Goal: Information Seeking & Learning: Find specific fact

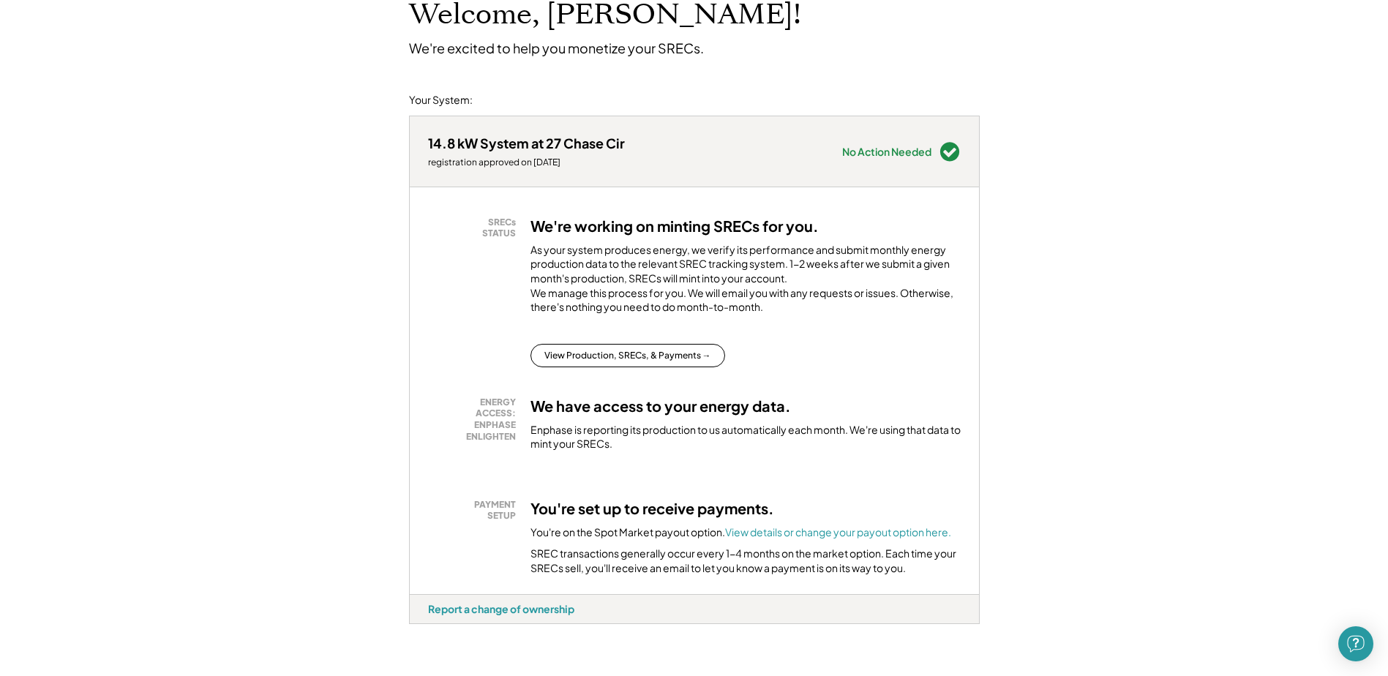
scroll to position [146, 0]
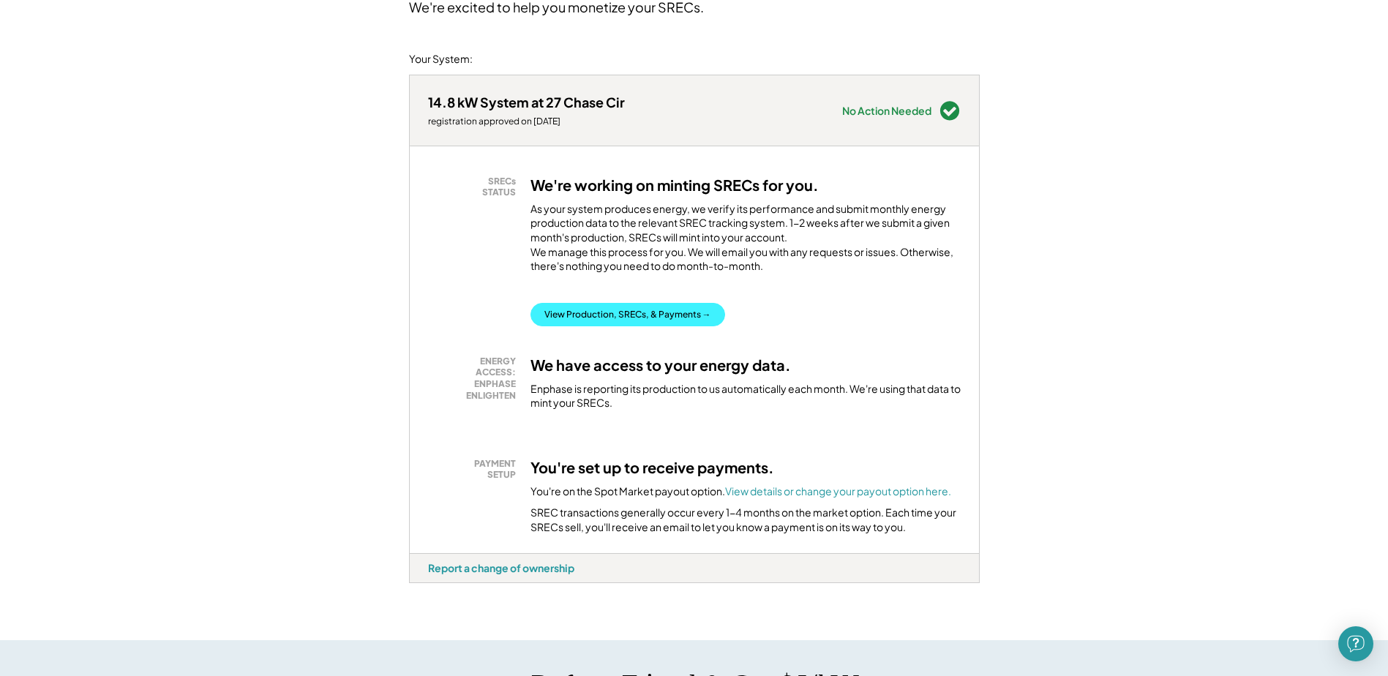
click at [623, 323] on button "View Production, SRECs, & Payments →" at bounding box center [627, 314] width 195 height 23
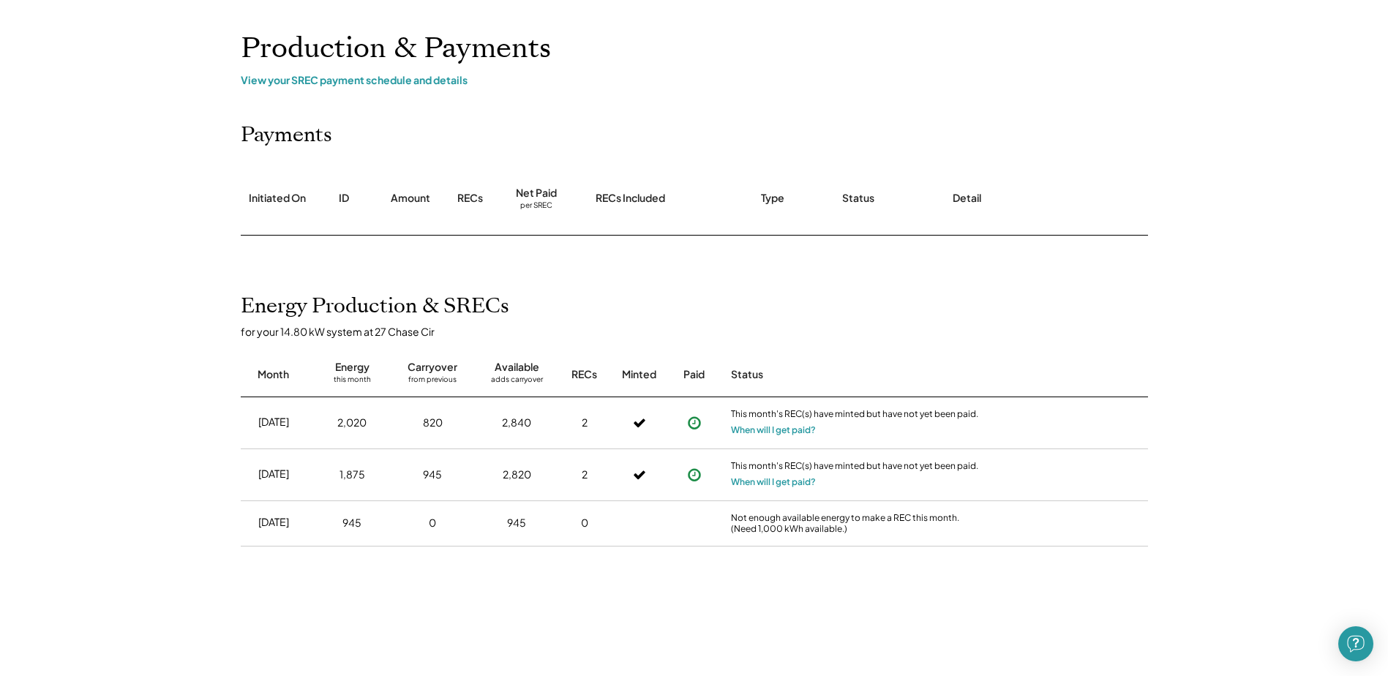
scroll to position [73, 0]
click at [791, 432] on button "When will I get paid?" at bounding box center [773, 428] width 85 height 15
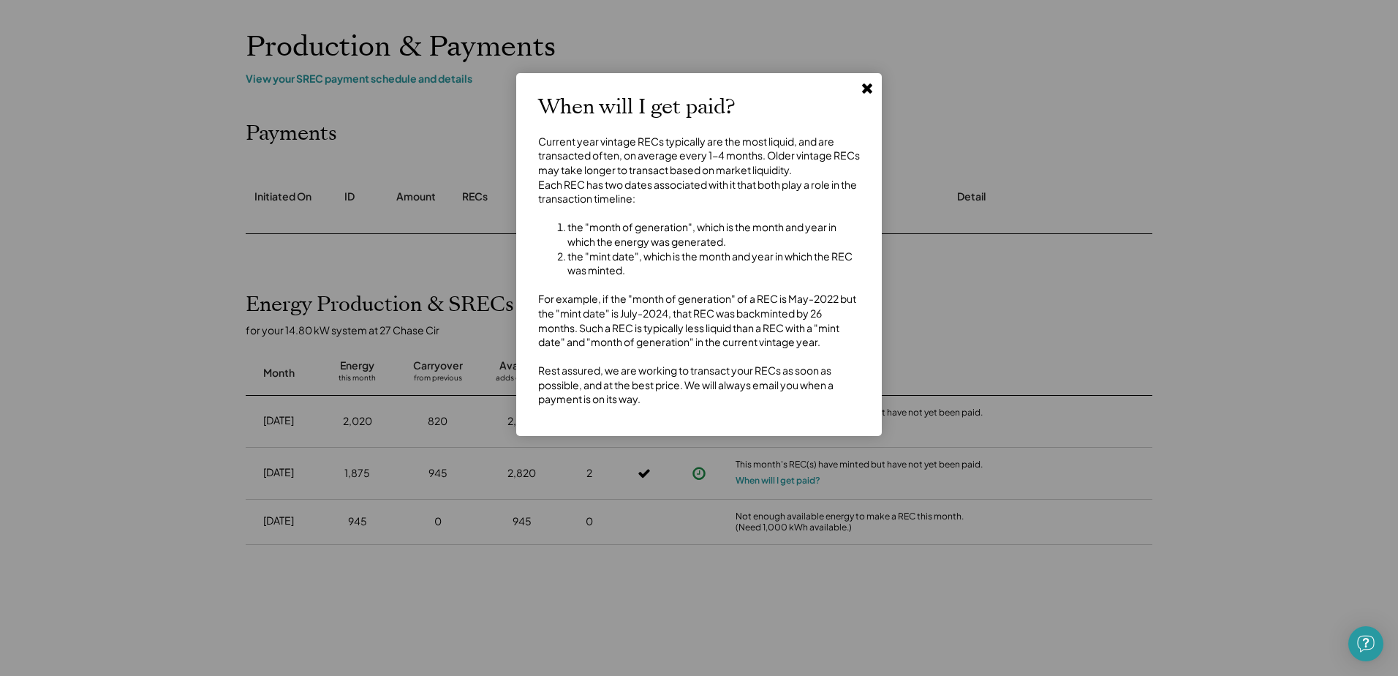
click at [871, 96] on button at bounding box center [867, 88] width 22 height 22
